Goal: Go to known website: Access a specific website the user already knows

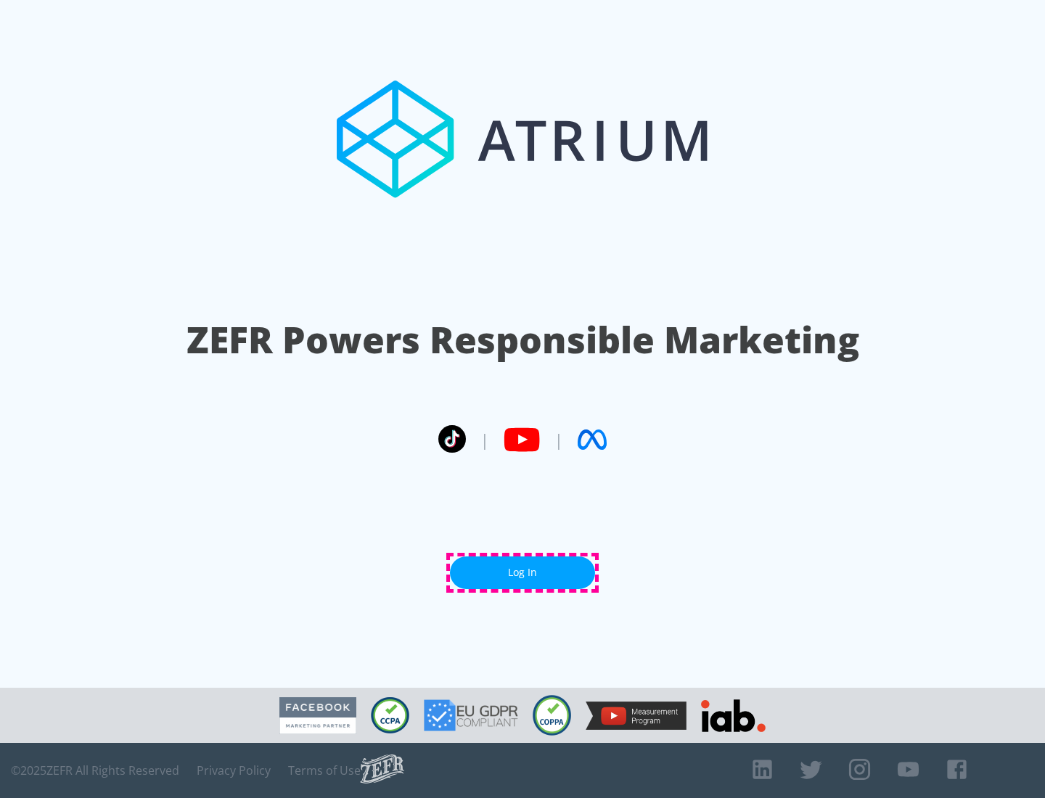
click at [523, 573] on link "Log In" at bounding box center [522, 573] width 145 height 33
